Goal: Task Accomplishment & Management: Use online tool/utility

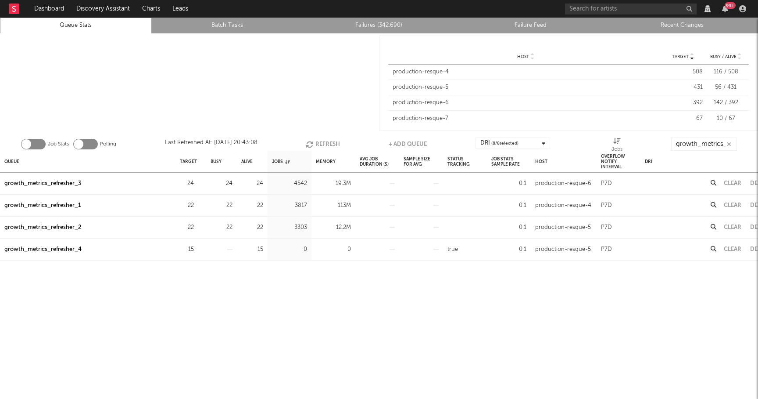
click at [331, 141] on button "Refresh" at bounding box center [323, 143] width 34 height 13
click at [321, 141] on button "Refresh" at bounding box center [323, 143] width 34 height 13
click at [739, 186] on div "Clear" at bounding box center [733, 183] width 26 height 22
click at [734, 184] on button "Clear" at bounding box center [733, 183] width 18 height 6
click at [72, 184] on div "growth_metrics_refresher_3" at bounding box center [42, 183] width 77 height 11
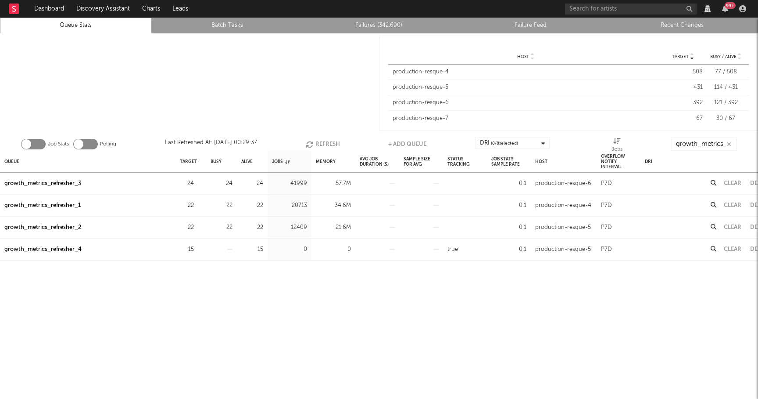
click at [72, 200] on div "growth_metrics_refresher_1" at bounding box center [42, 205] width 76 height 11
click at [65, 231] on div "growth_metrics_refresher_2" at bounding box center [42, 227] width 77 height 11
click at [201, 184] on icon "button" at bounding box center [199, 183] width 6 height 6
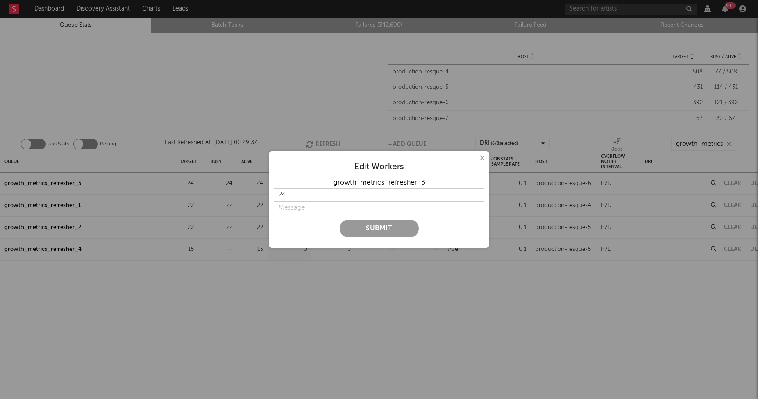
click at [248, 20] on div "× Edit Workers growth_metrics_refresher_3 24 Submit" at bounding box center [379, 199] width 758 height 399
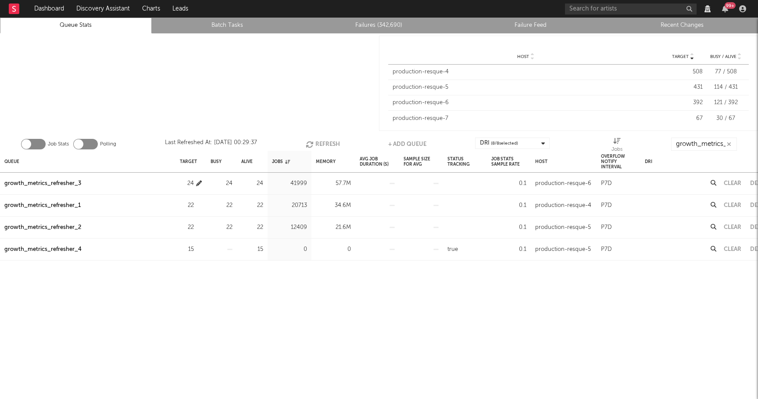
click at [201, 180] on icon "button" at bounding box center [199, 183] width 6 height 6
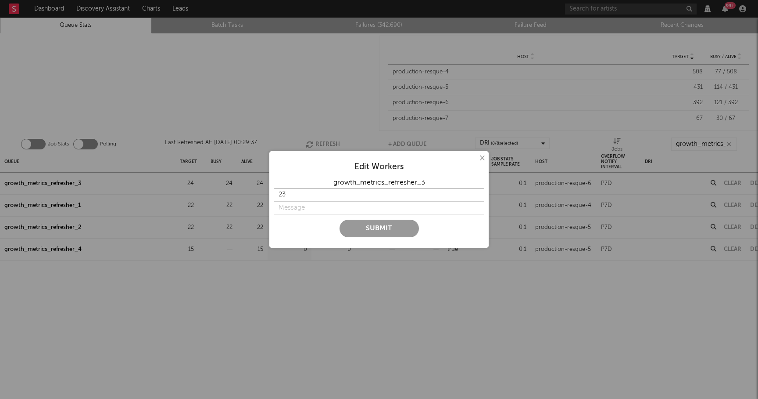
click at [478, 196] on input "23" at bounding box center [379, 194] width 211 height 13
type input "22"
click at [478, 196] on input "22" at bounding box center [379, 194] width 211 height 13
click at [319, 206] on input "string" at bounding box center [379, 207] width 211 height 13
type input "lower"
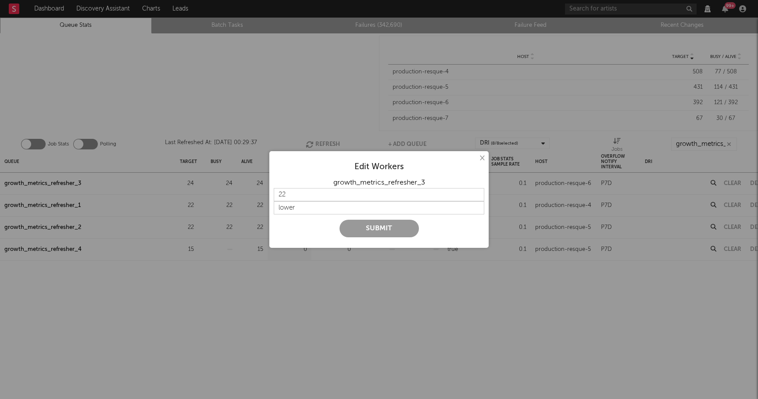
click at [359, 222] on button "Submit" at bounding box center [379, 228] width 79 height 18
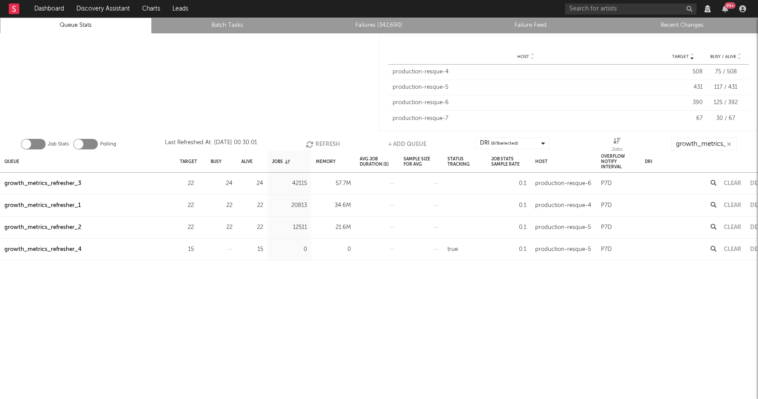
click at [320, 140] on button "Refresh" at bounding box center [323, 143] width 34 height 13
click at [737, 206] on button "Clear" at bounding box center [733, 205] width 18 height 6
click at [320, 144] on button "Refresh" at bounding box center [323, 143] width 34 height 13
click at [318, 140] on button "Refresh" at bounding box center [323, 143] width 34 height 13
click at [314, 147] on button "Refresh" at bounding box center [323, 143] width 34 height 13
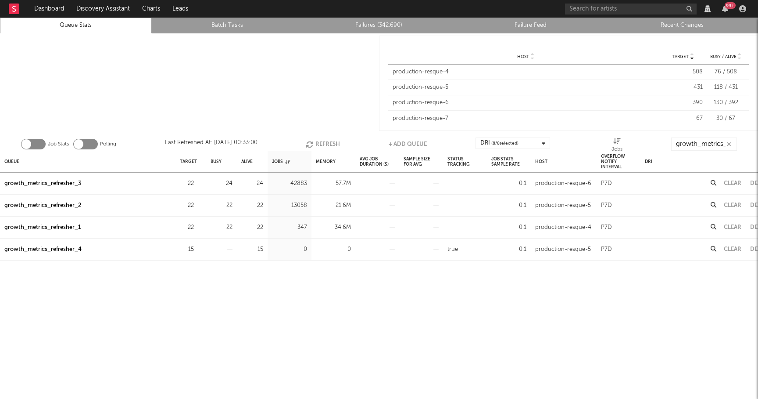
click at [314, 146] on button "Refresh" at bounding box center [323, 143] width 34 height 13
click at [736, 181] on button "Clear" at bounding box center [733, 183] width 18 height 6
click at [737, 206] on button "Clear" at bounding box center [733, 205] width 18 height 6
click at [728, 183] on button "Clear" at bounding box center [733, 183] width 18 height 6
click at [327, 143] on button "Refresh" at bounding box center [322, 143] width 34 height 13
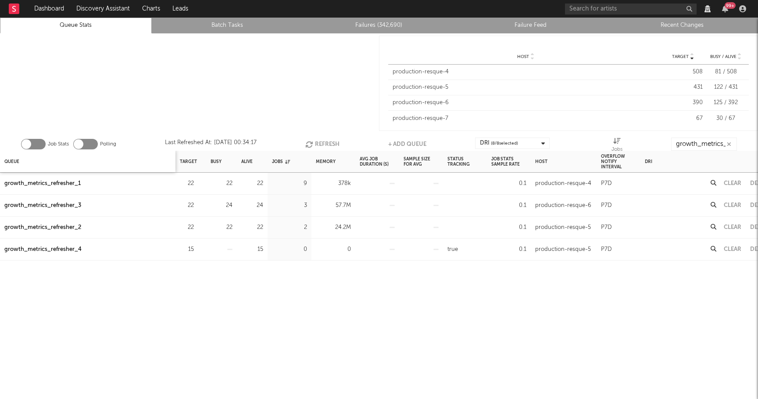
click at [20, 165] on div "Queue" at bounding box center [88, 162] width 176 height 22
click at [17, 164] on div "Queue" at bounding box center [11, 161] width 15 height 19
click at [17, 164] on div "Queue" at bounding box center [15, 161] width 22 height 19
